Goal: Transaction & Acquisition: Purchase product/service

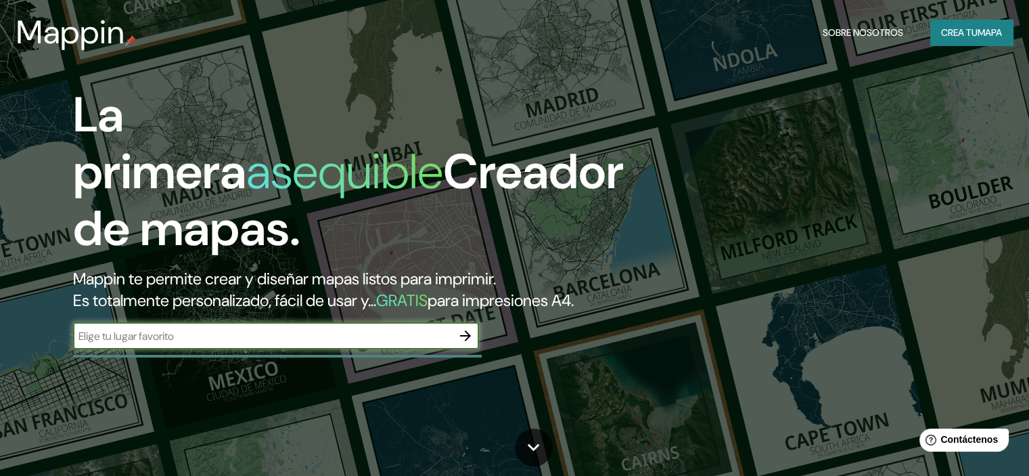
click at [387, 344] on input "text" at bounding box center [262, 336] width 379 height 16
type input "popayan"
click at [468, 341] on icon "button" at bounding box center [465, 335] width 11 height 11
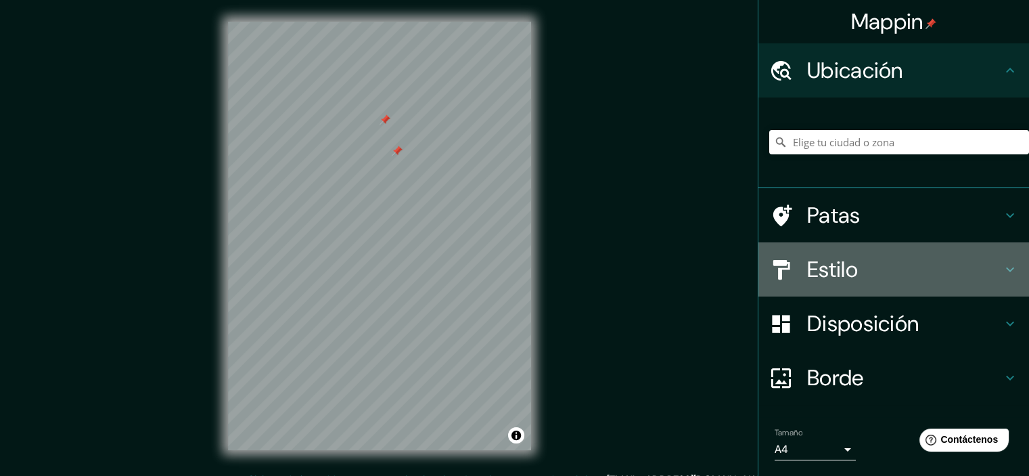
click at [995, 259] on div "Estilo" at bounding box center [894, 269] width 271 height 54
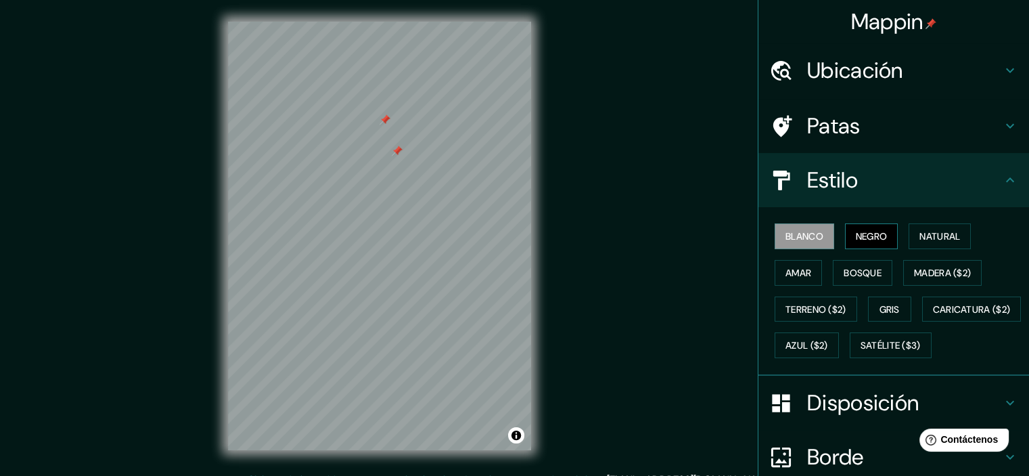
click at [872, 241] on font "Negro" at bounding box center [872, 236] width 32 height 12
click at [950, 240] on font "Natural" at bounding box center [940, 236] width 41 height 12
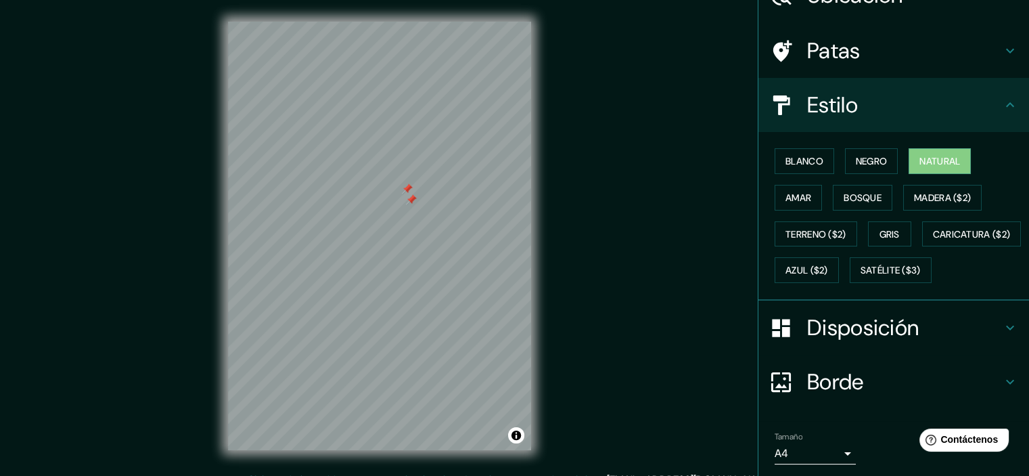
scroll to position [154, 0]
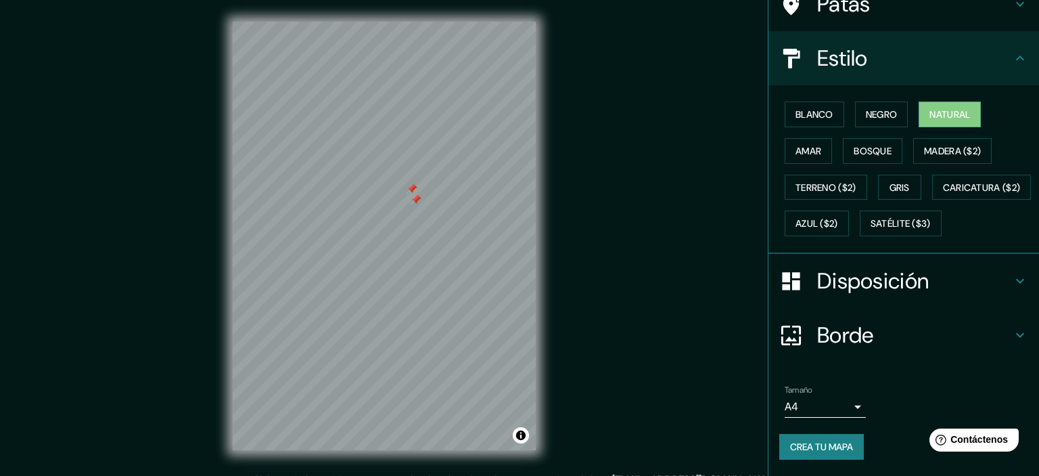
click at [839, 404] on body "Mappin Ubicación Patas Estilo Blanco Negro Natural [PERSON_NAME] ($2) Terreno (…" at bounding box center [519, 238] width 1039 height 476
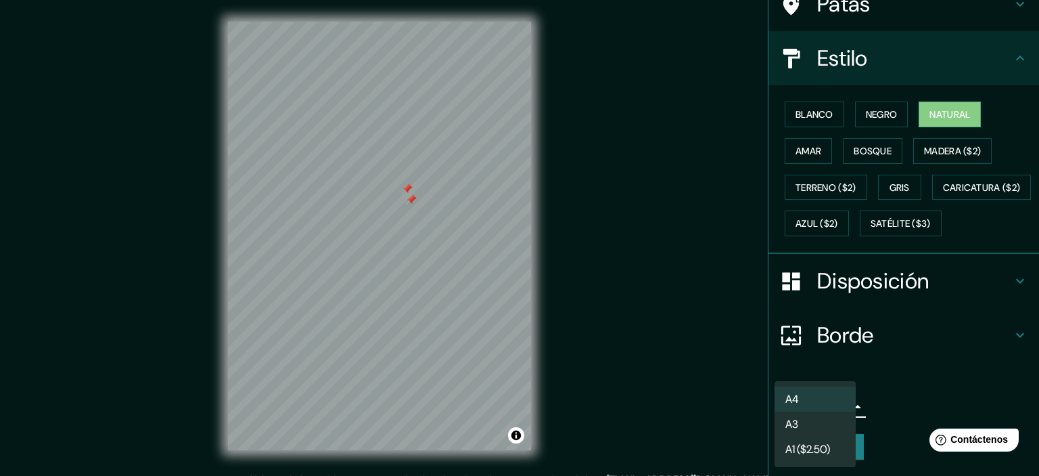
click at [839, 404] on li "A4" at bounding box center [815, 398] width 81 height 25
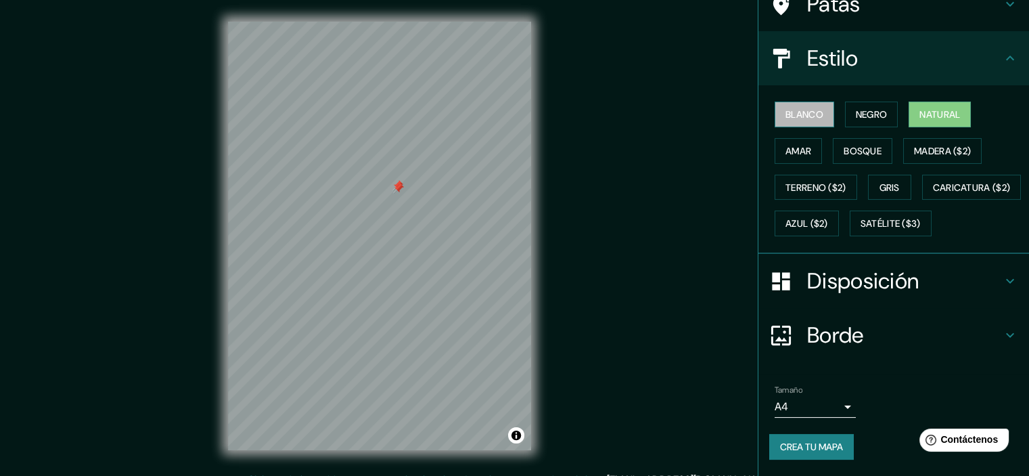
click at [795, 106] on font "Blanco" at bounding box center [805, 115] width 38 height 18
click at [856, 108] on font "Negro" at bounding box center [872, 114] width 32 height 12
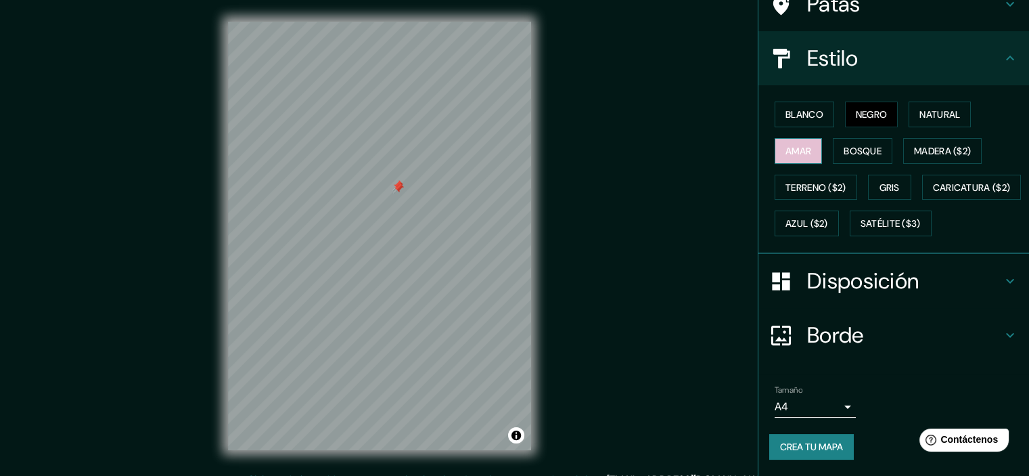
click at [790, 138] on button "Amar" at bounding box center [798, 151] width 47 height 26
click at [860, 145] on font "Bosque" at bounding box center [863, 151] width 38 height 12
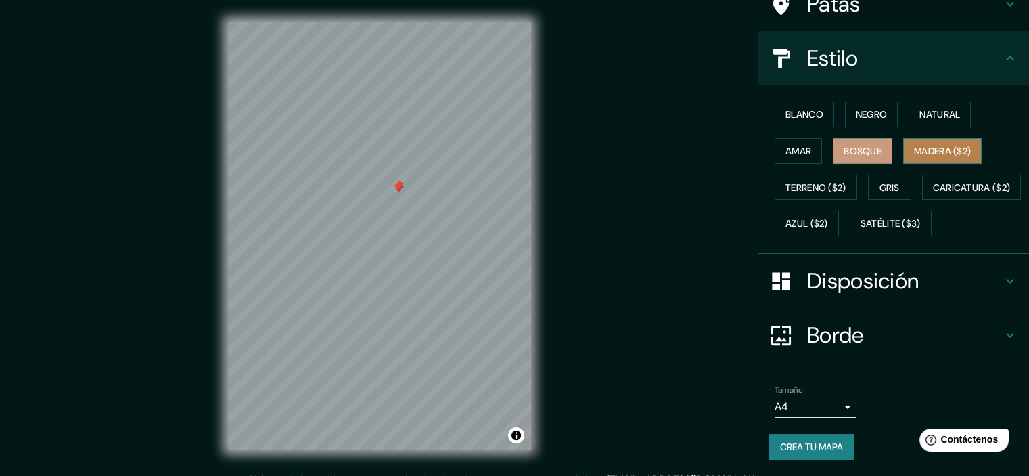
click at [955, 145] on font "Madera ($2)" at bounding box center [942, 151] width 57 height 12
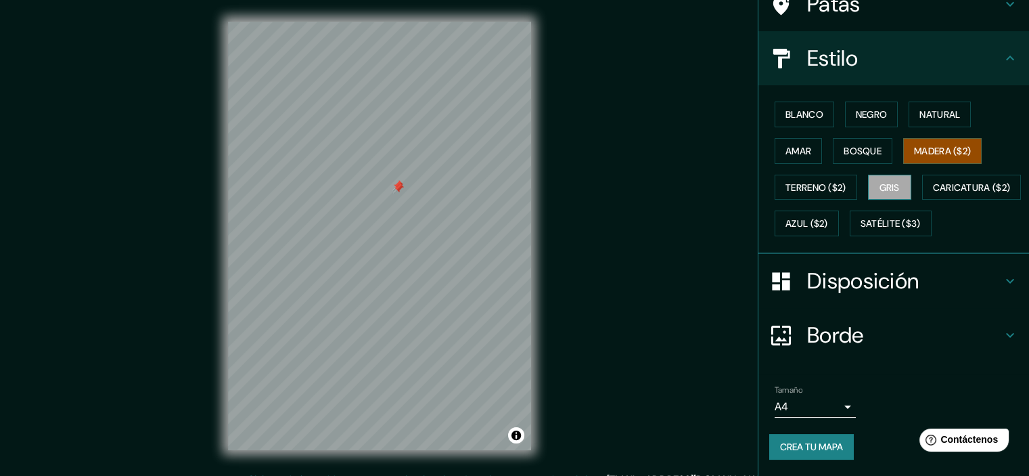
click at [885, 175] on button "Gris" at bounding box center [889, 188] width 43 height 26
click at [790, 437] on button "Crea tu mapa" at bounding box center [811, 447] width 85 height 26
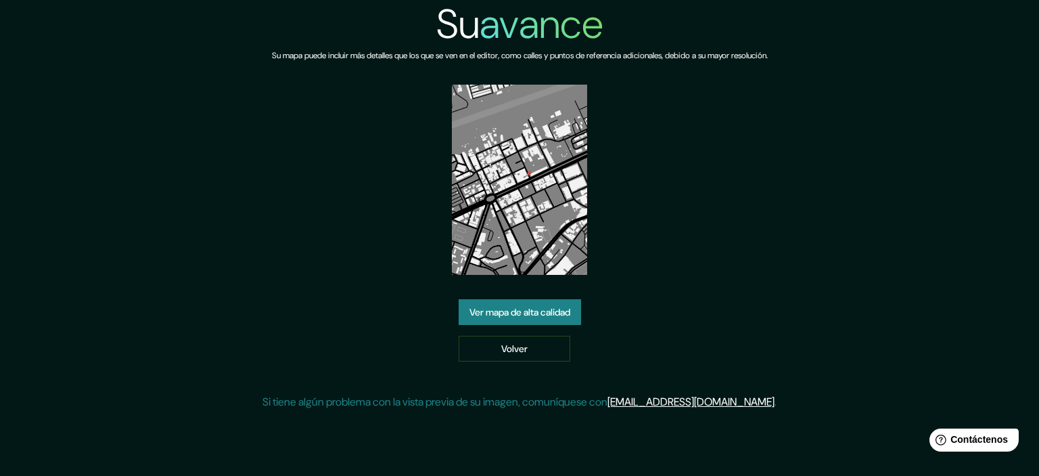
click at [541, 311] on font "Ver mapa de alta calidad" at bounding box center [520, 312] width 101 height 12
